Goal: Task Accomplishment & Management: Manage account settings

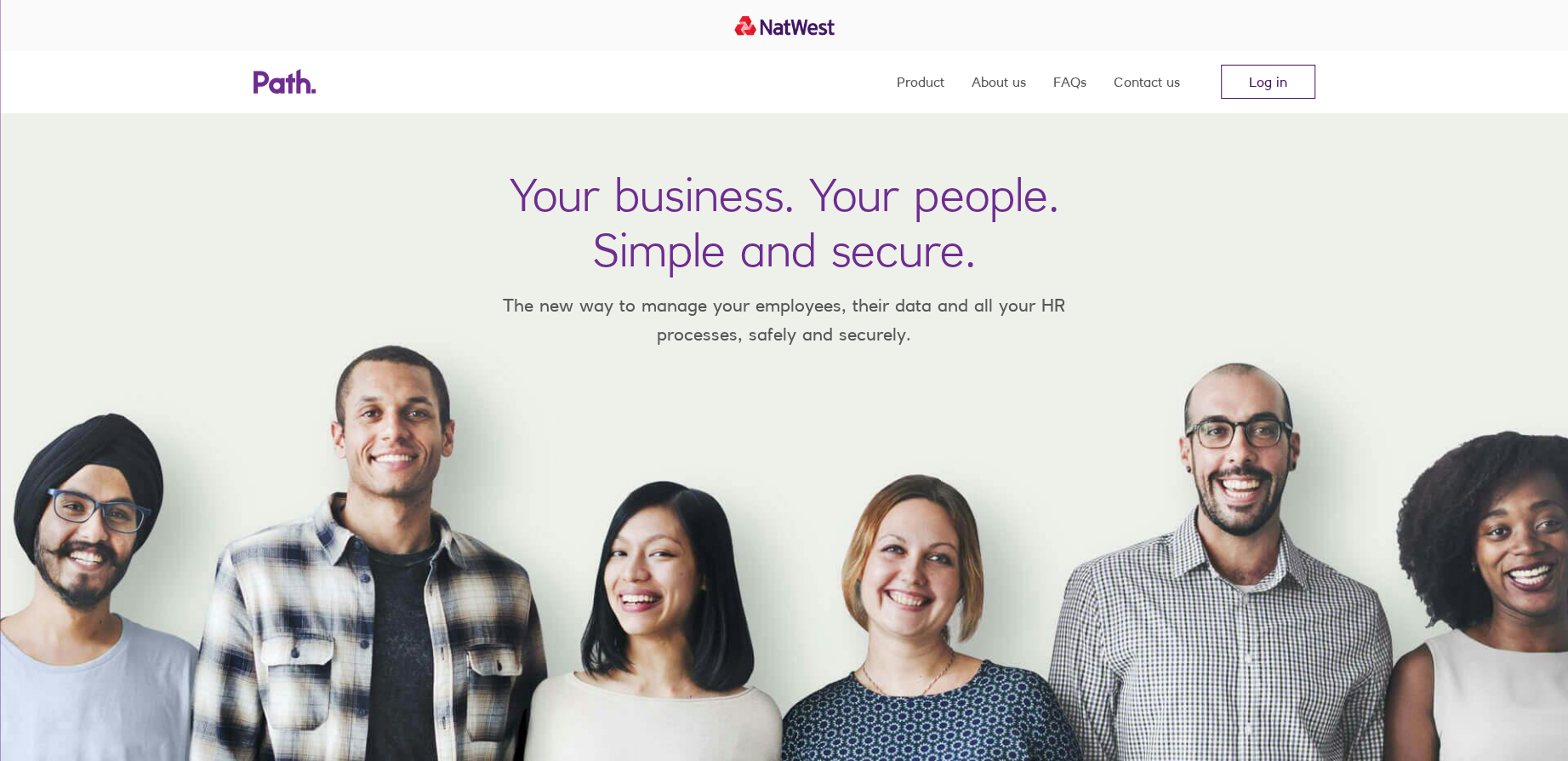
click at [1281, 88] on link "Log in" at bounding box center [1268, 81] width 94 height 34
drag, startPoint x: 1293, startPoint y: 76, endPoint x: 1033, endPoint y: 177, distance: 278.9
click at [1293, 75] on link "Log in" at bounding box center [1268, 81] width 94 height 34
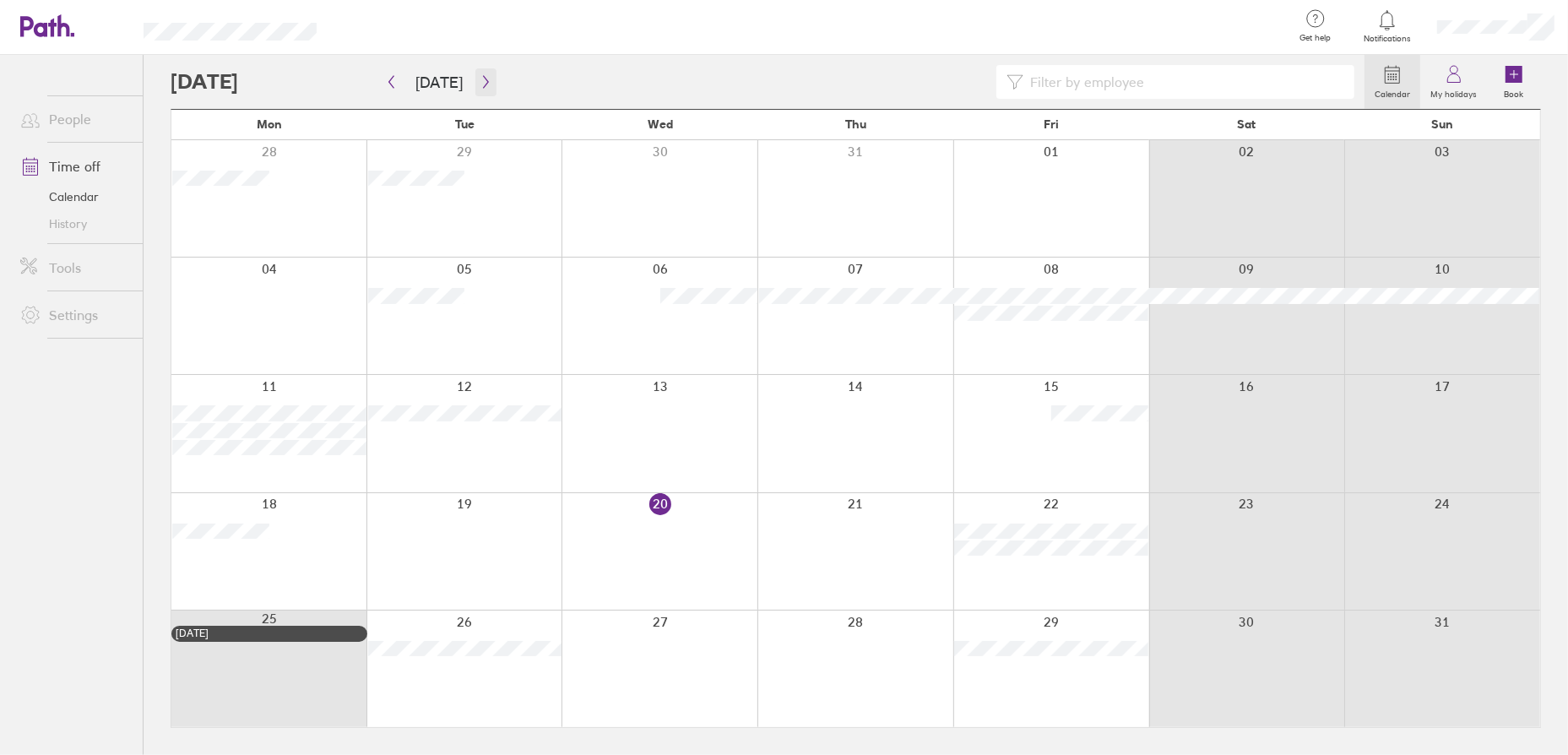
click at [480, 83] on icon "button" at bounding box center [486, 82] width 13 height 14
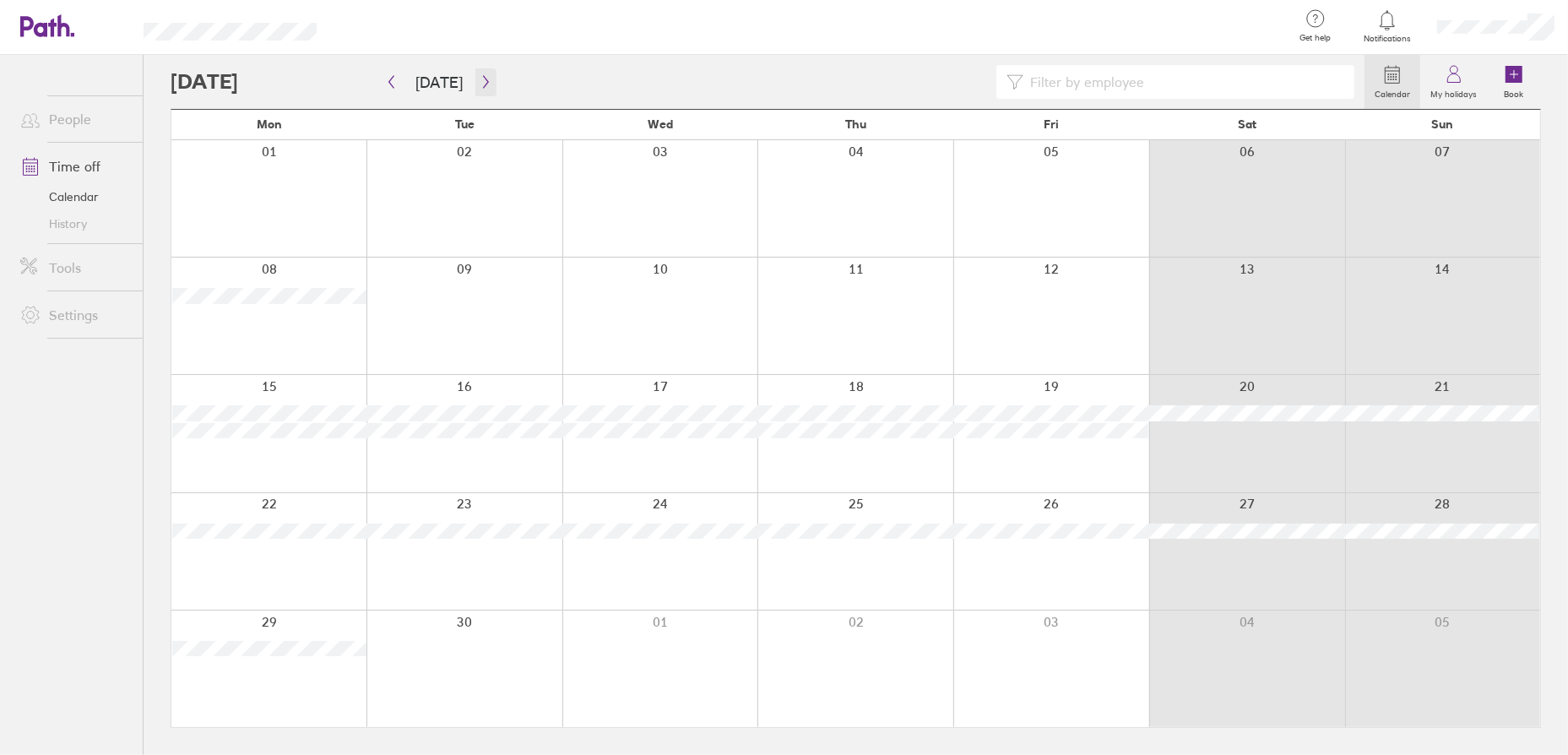
click at [482, 89] on button "button" at bounding box center [486, 82] width 21 height 28
click at [482, 85] on icon "button" at bounding box center [486, 82] width 13 height 14
click at [482, 79] on icon "button" at bounding box center [486, 82] width 13 height 14
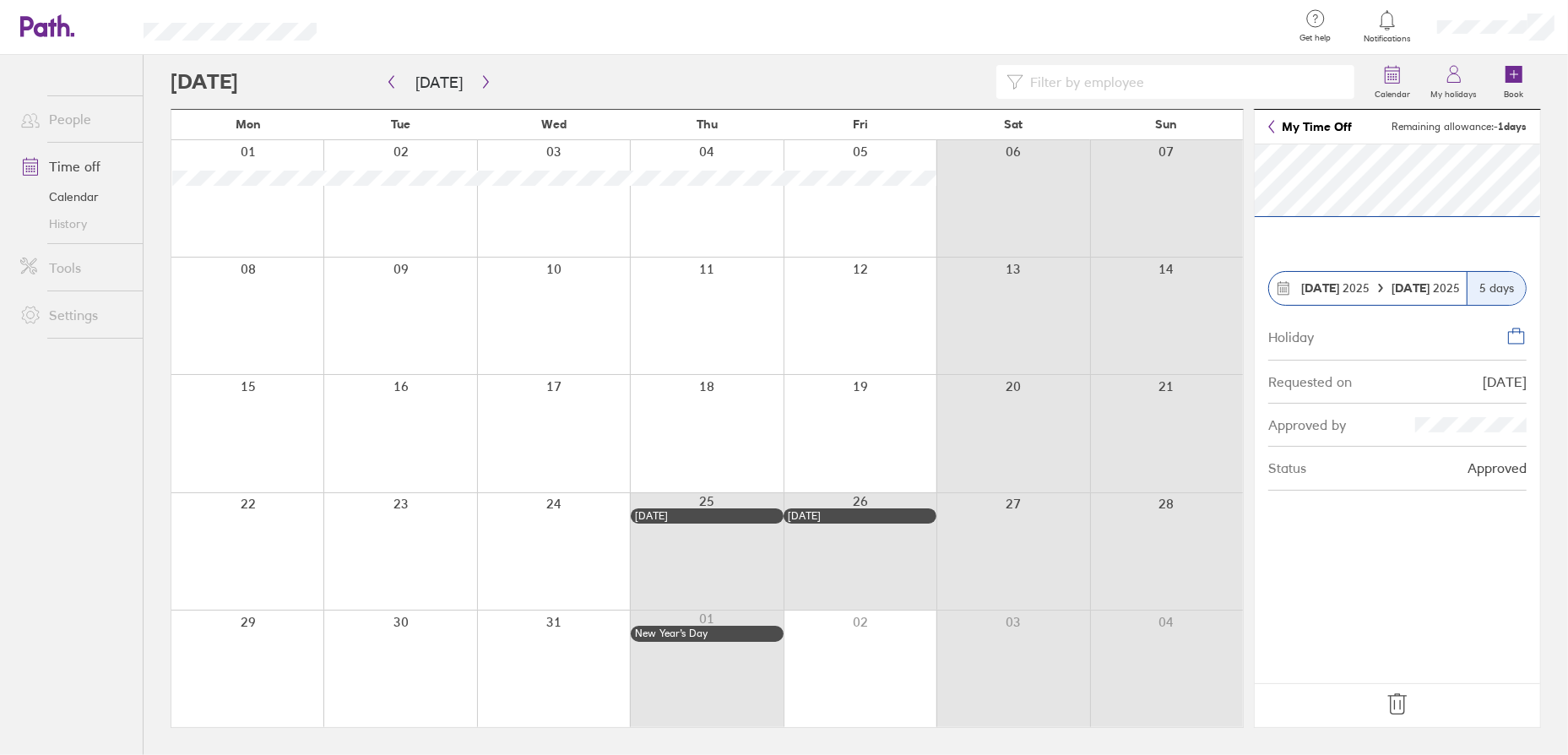
click at [1492, 287] on div "5 days" at bounding box center [1496, 288] width 59 height 33
click at [1395, 708] on icon at bounding box center [1396, 704] width 27 height 27
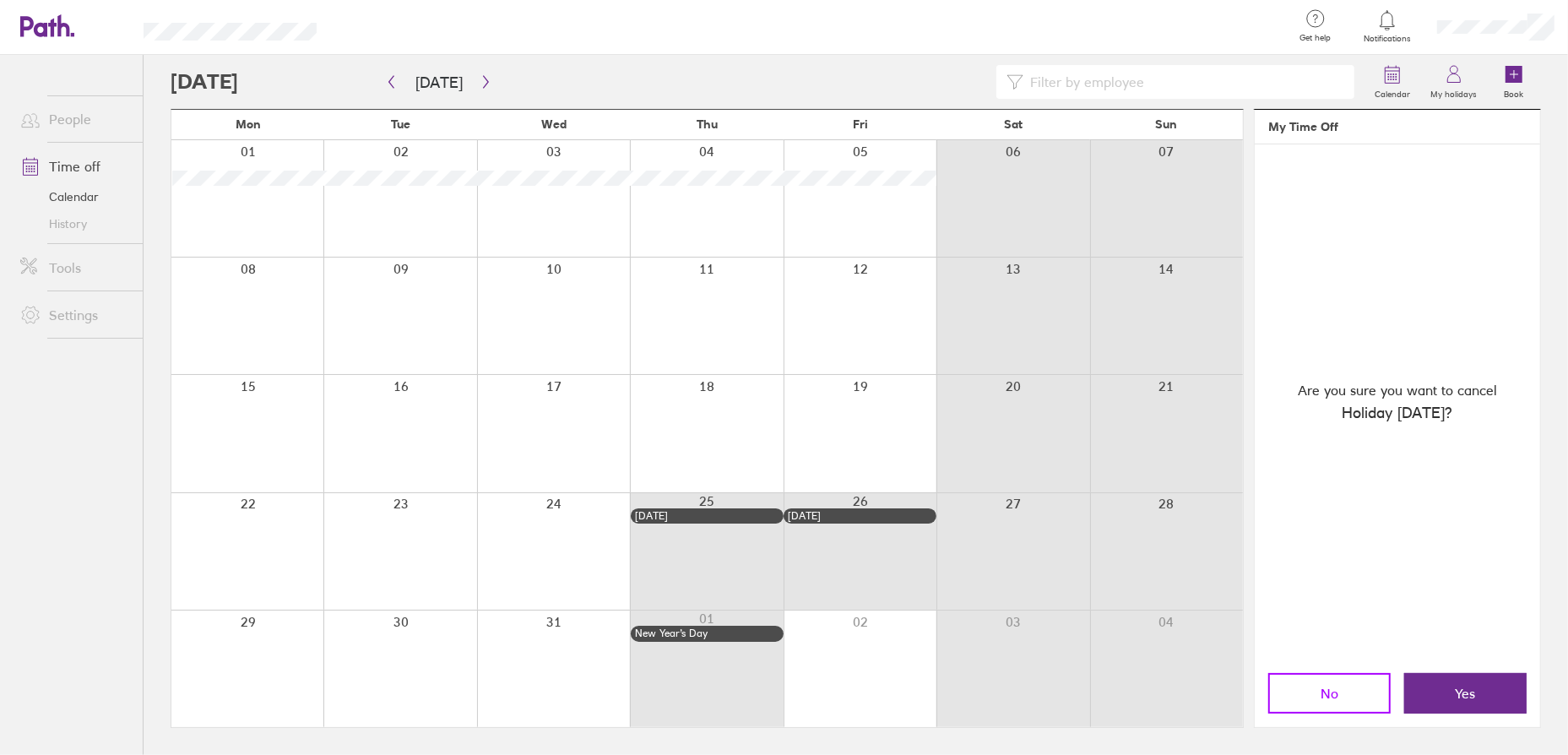
click at [1331, 687] on span "No" at bounding box center [1329, 693] width 17 height 16
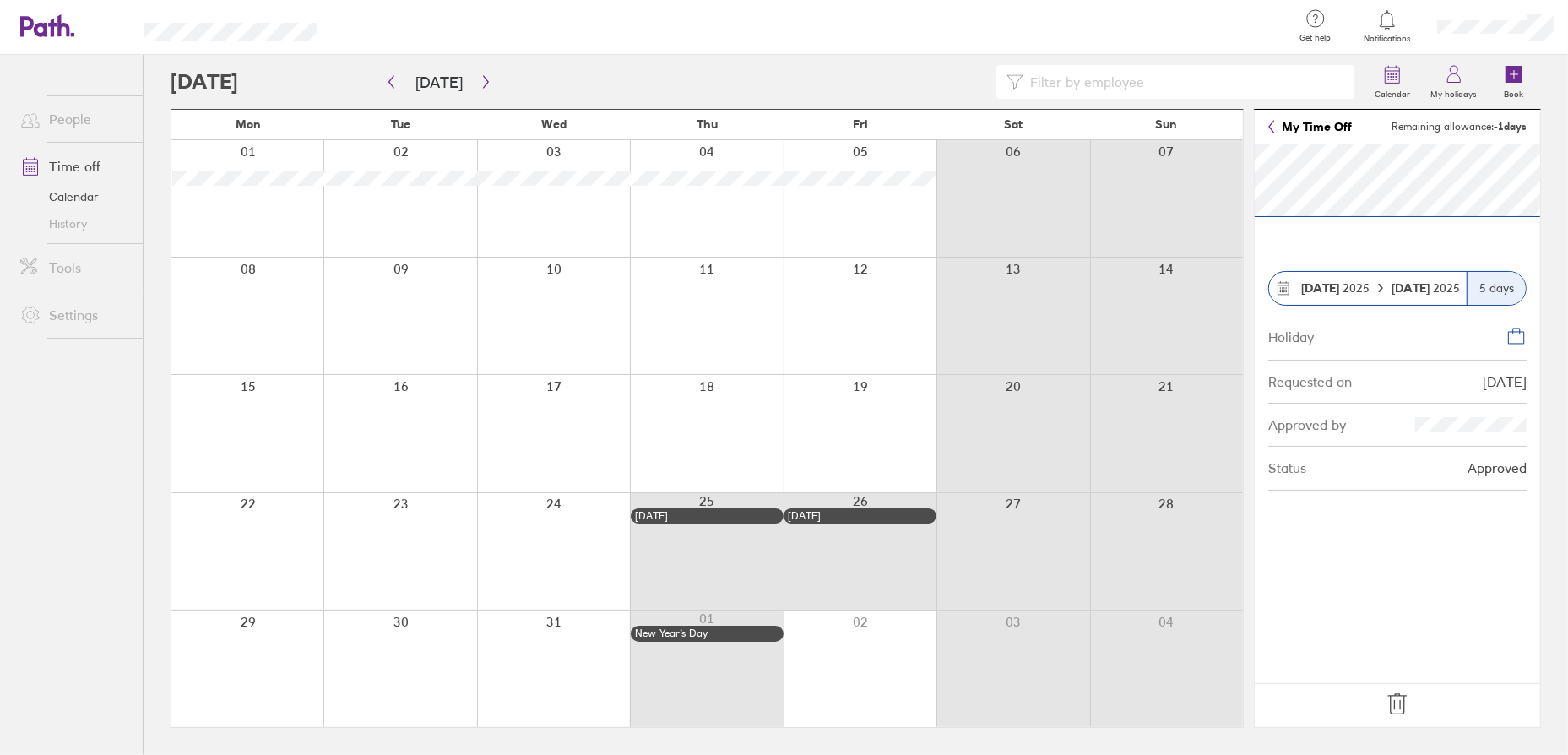
click at [1324, 286] on strong "01 Dec" at bounding box center [1320, 288] width 38 height 16
click at [1420, 295] on div "01 Dec 2025 05 Dec 2025" at bounding box center [1368, 288] width 198 height 33
click at [1422, 292] on strong "05 Dec" at bounding box center [1412, 288] width 42 height 16
click at [1401, 694] on icon at bounding box center [1396, 704] width 27 height 27
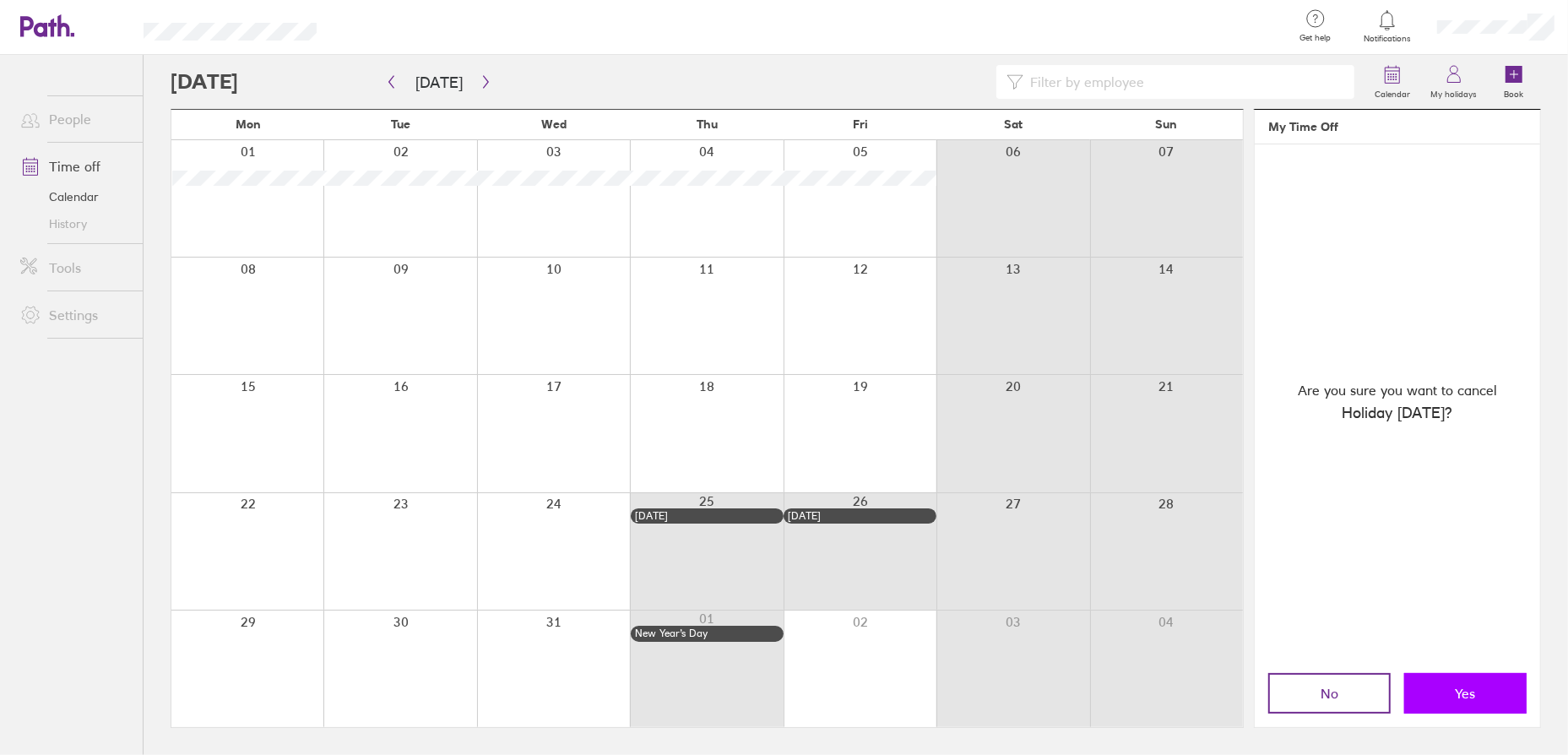
click at [1441, 688] on button "Yes" at bounding box center [1465, 693] width 122 height 41
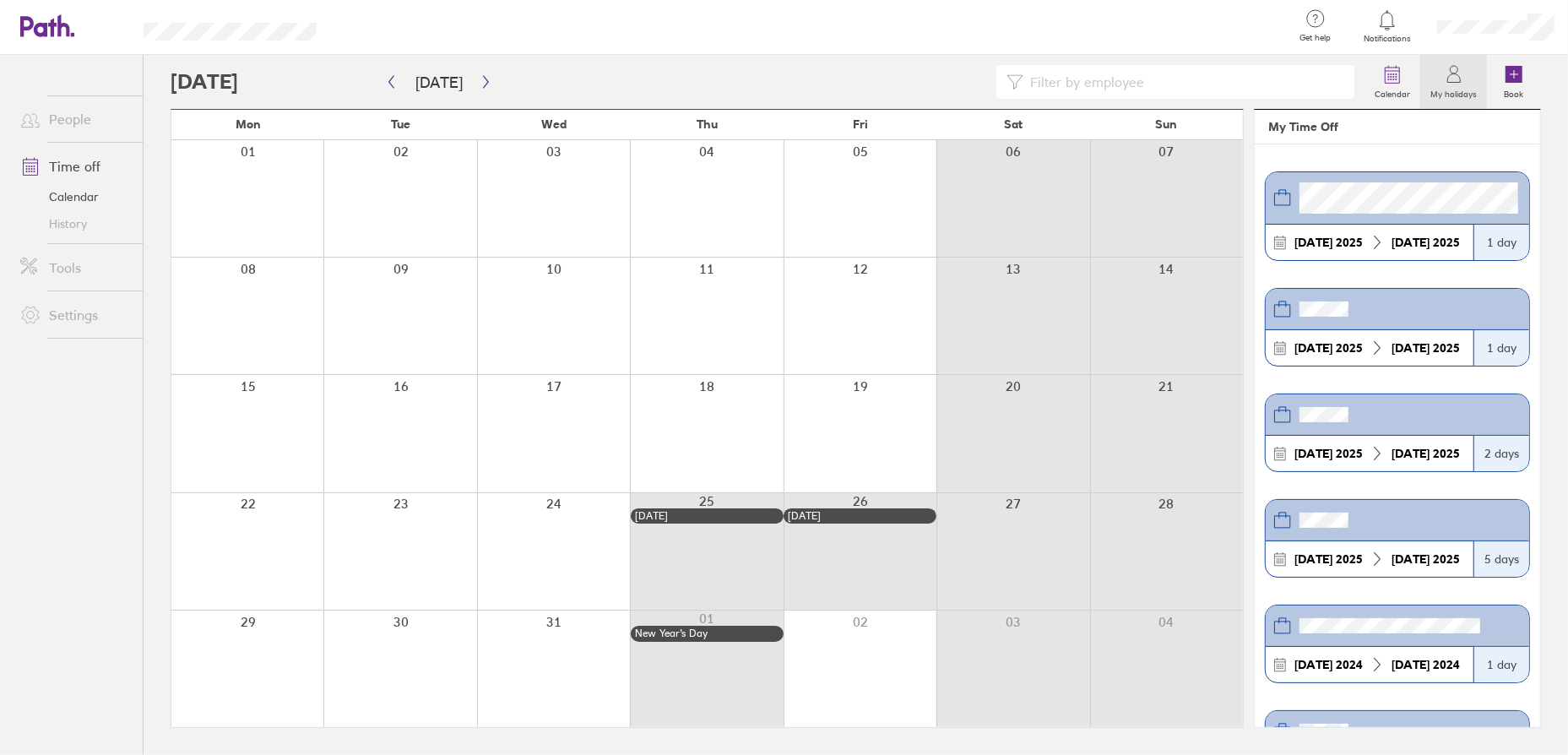
click at [278, 198] on div at bounding box center [246, 198] width 152 height 116
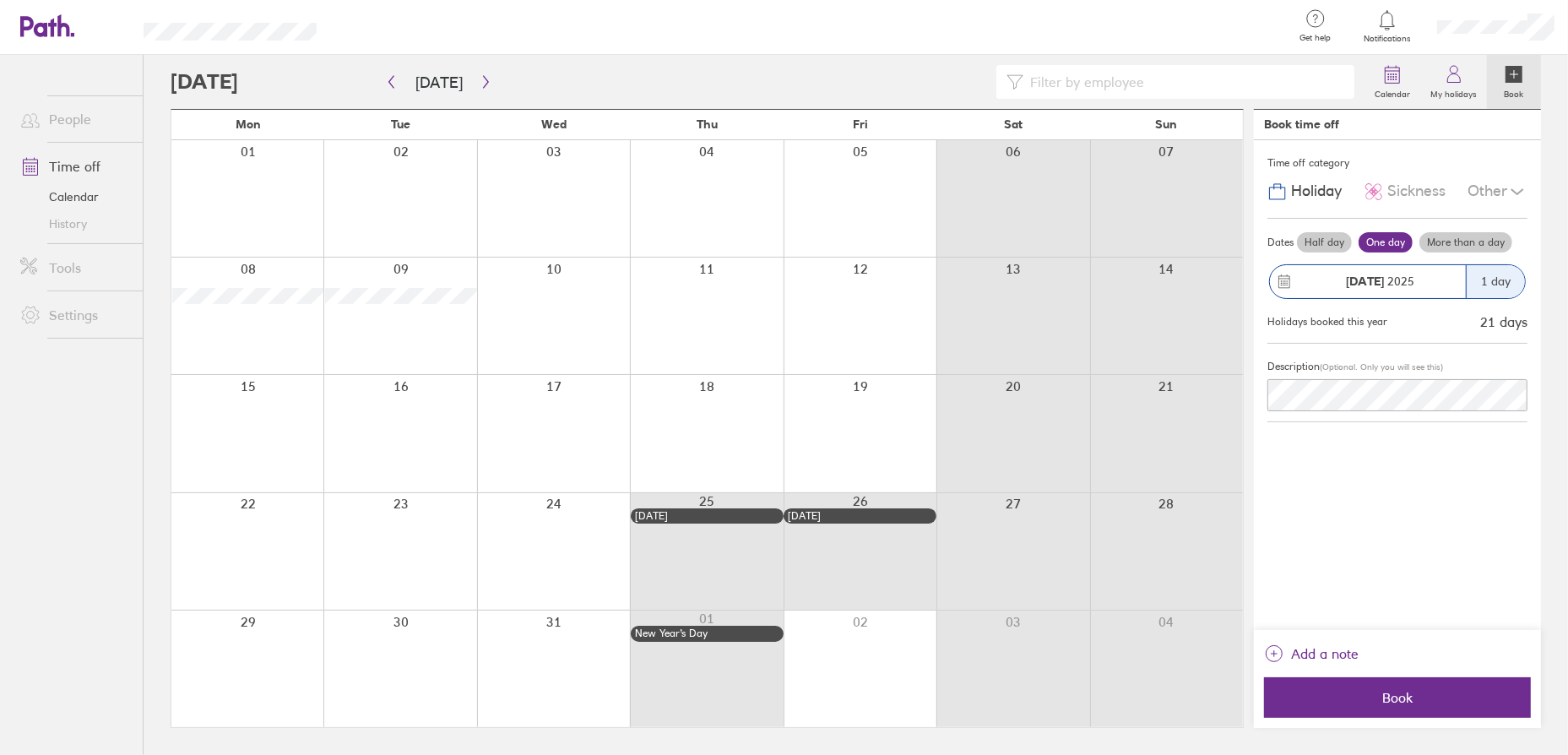
click at [1453, 242] on label "More than a day" at bounding box center [1465, 242] width 93 height 20
click at [0, 0] on input "More than a day" at bounding box center [0, 0] width 0 height 0
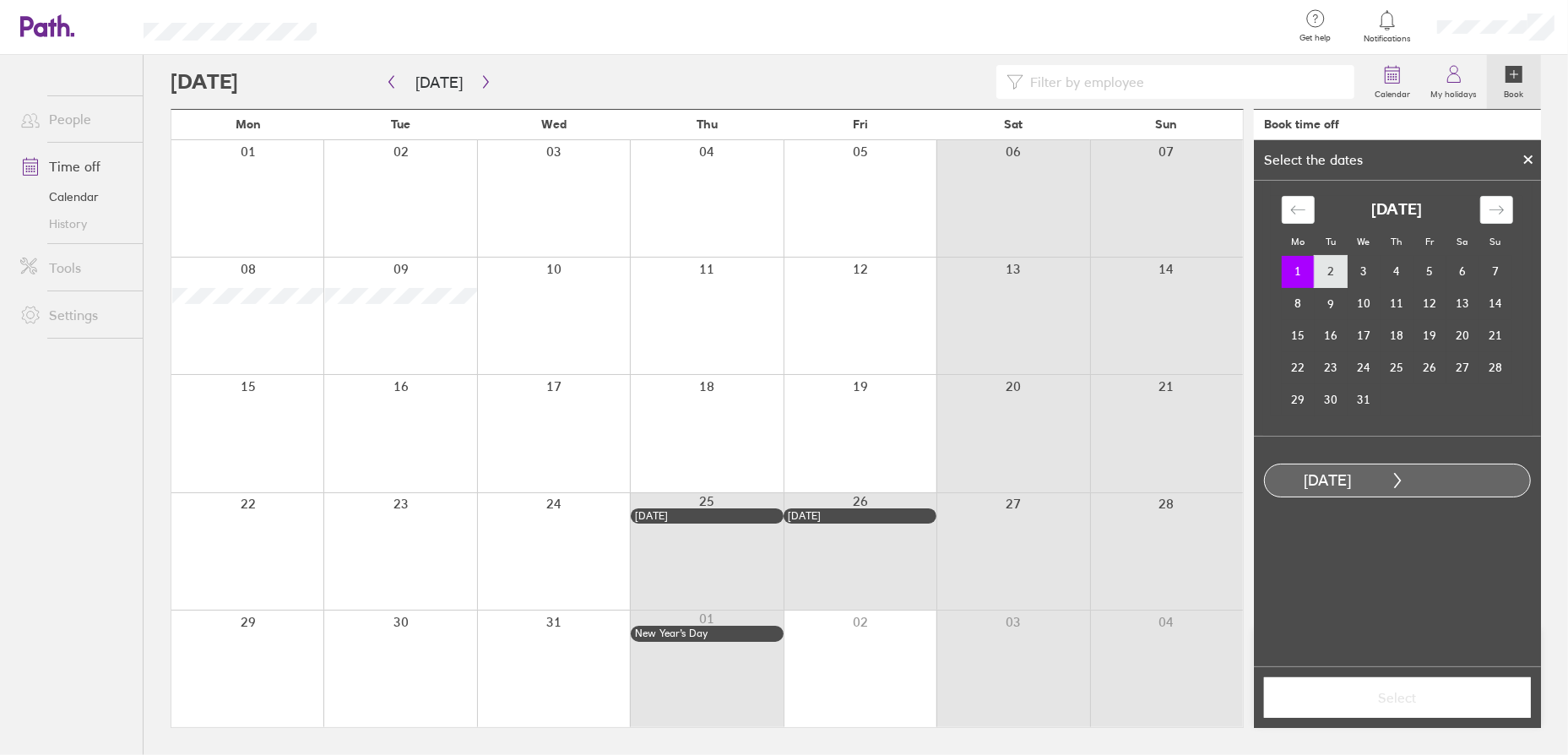
click at [1336, 270] on td "2" at bounding box center [1331, 272] width 33 height 32
click at [1361, 272] on td "3" at bounding box center [1364, 272] width 33 height 32
click at [1296, 272] on td "1" at bounding box center [1298, 272] width 33 height 32
click at [1374, 266] on td "3" at bounding box center [1364, 272] width 33 height 32
click at [1413, 698] on span "Select" at bounding box center [1397, 698] width 243 height 16
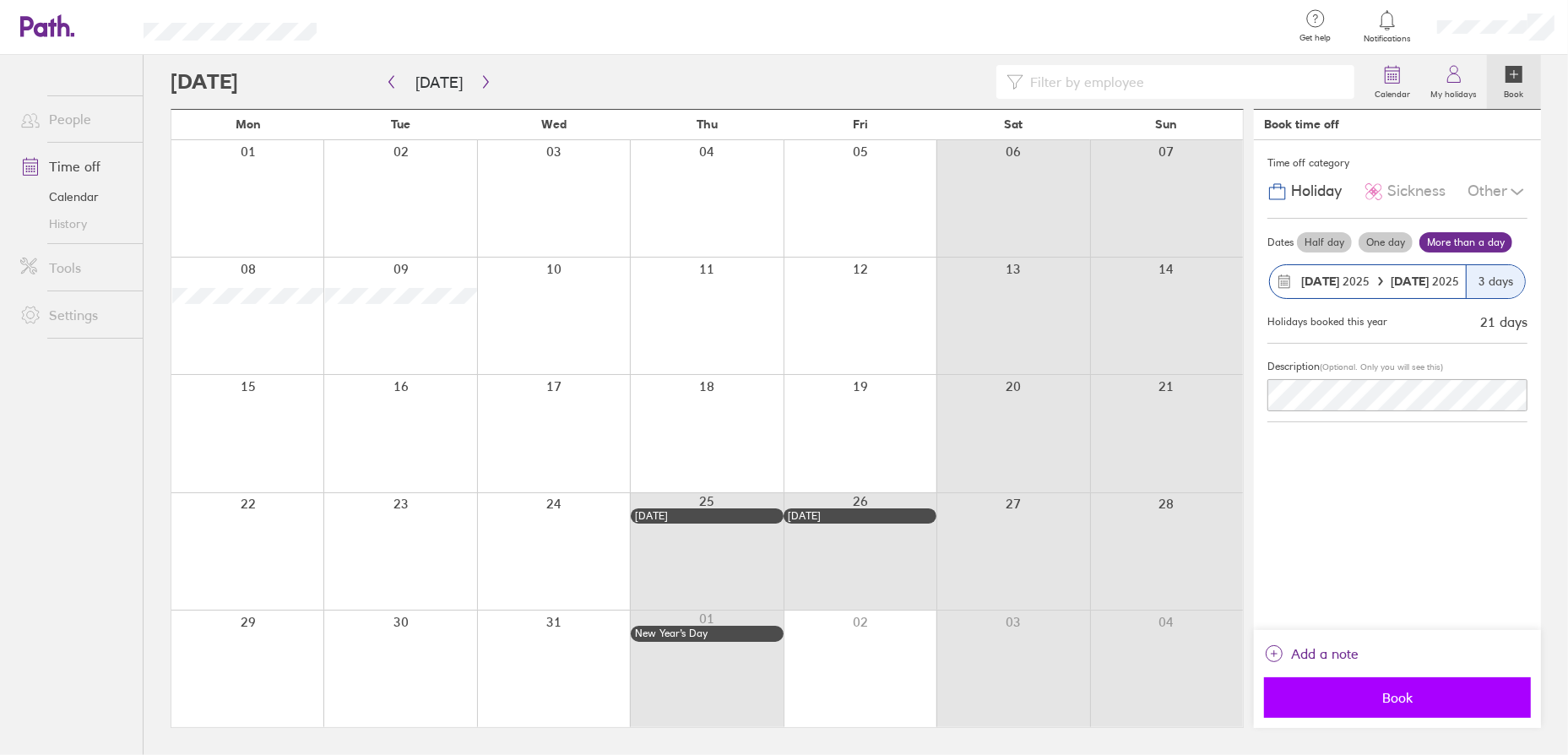
click at [1417, 692] on span "Book" at bounding box center [1397, 698] width 243 height 16
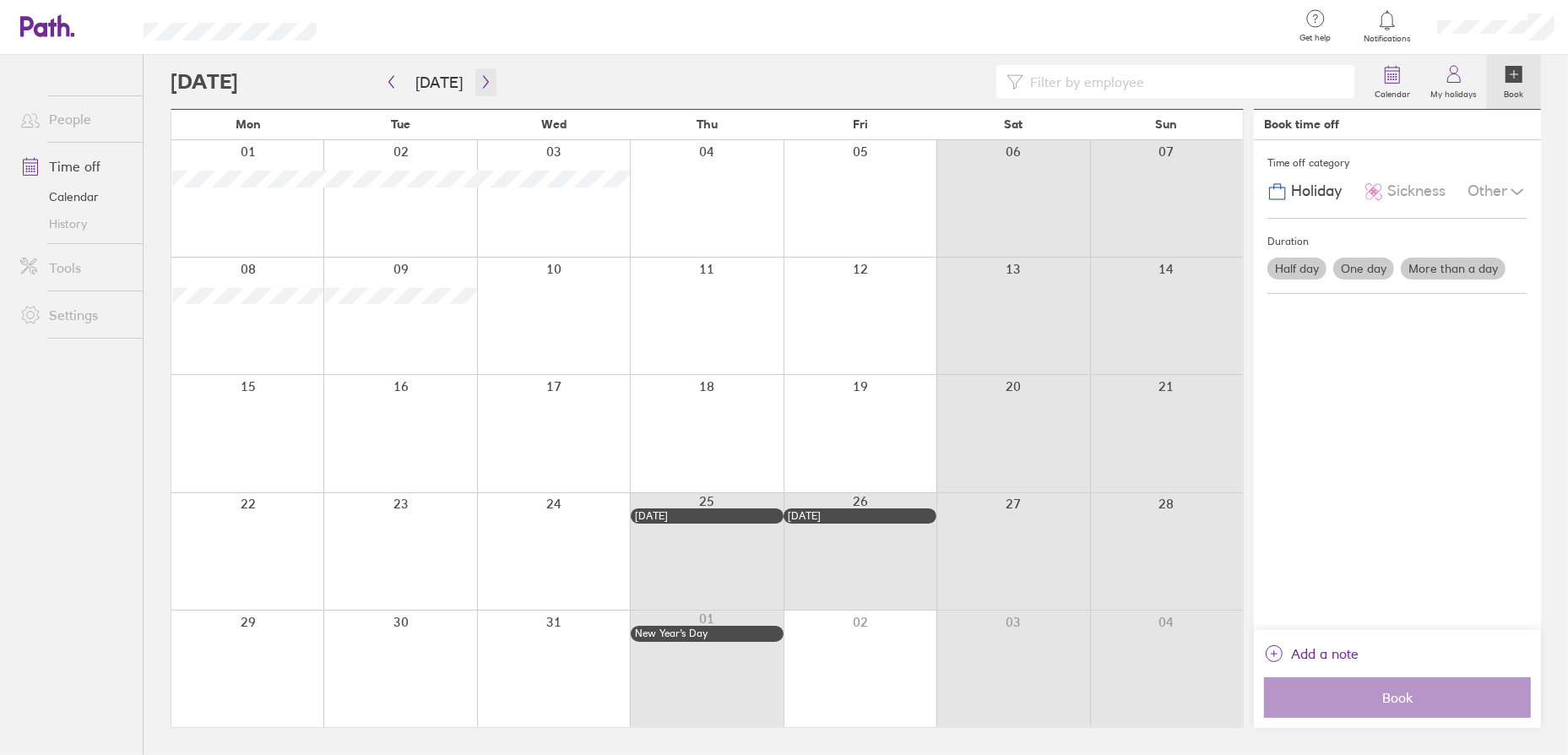
click at [480, 81] on icon "button" at bounding box center [486, 82] width 13 height 14
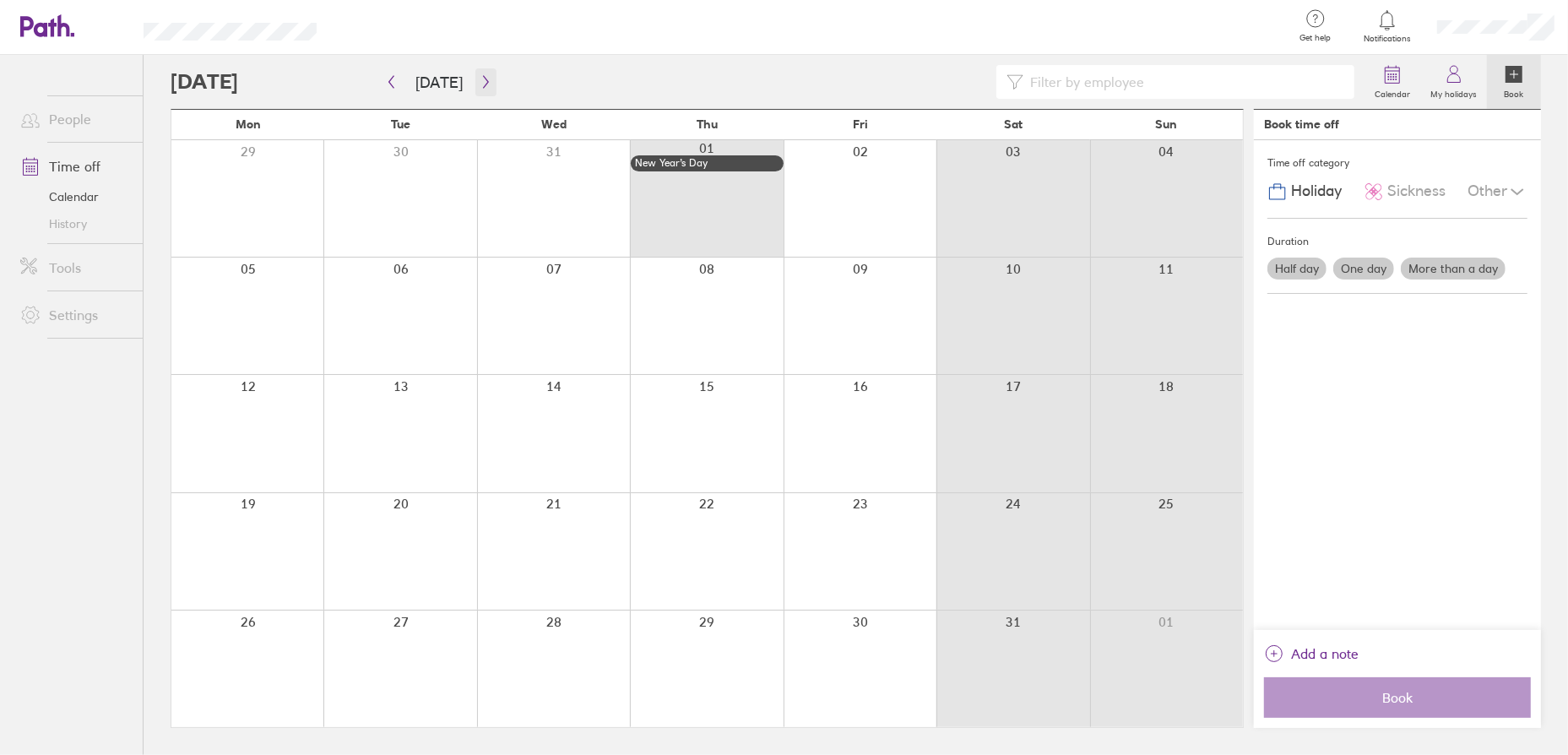
click at [480, 81] on icon "button" at bounding box center [486, 82] width 13 height 14
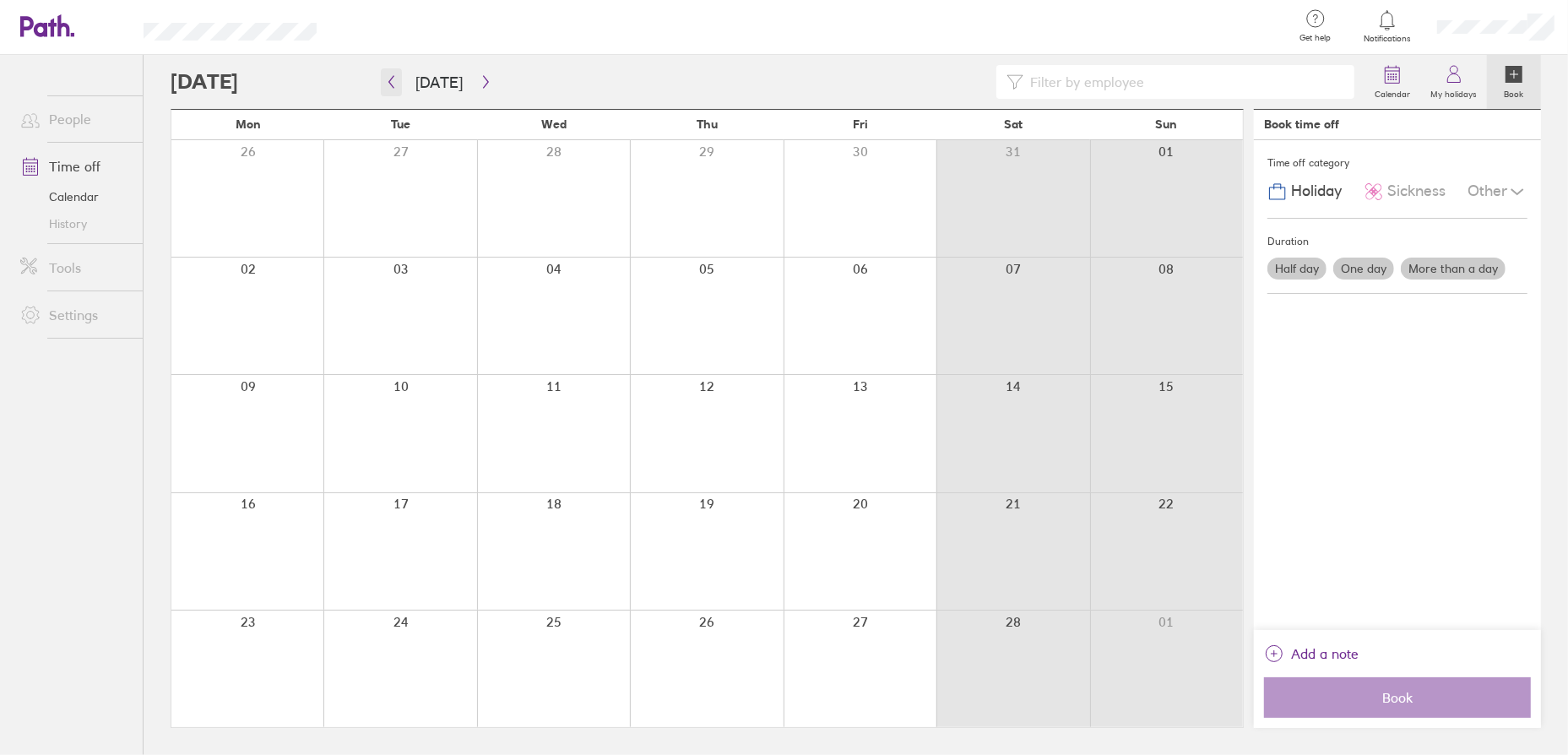
click at [398, 84] on button "button" at bounding box center [391, 82] width 21 height 28
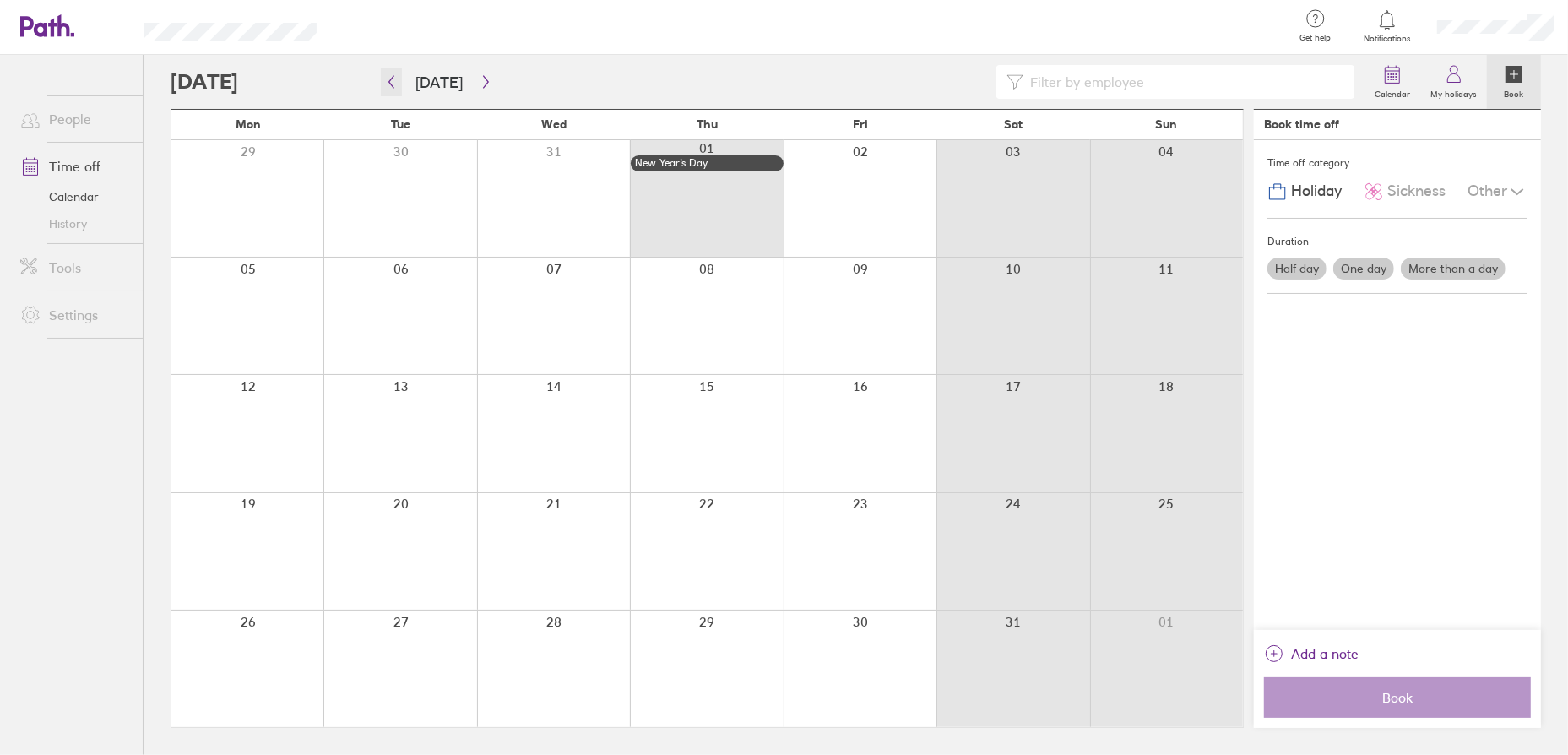
click at [398, 82] on button "button" at bounding box center [391, 82] width 21 height 28
